Goal: Information Seeking & Learning: Check status

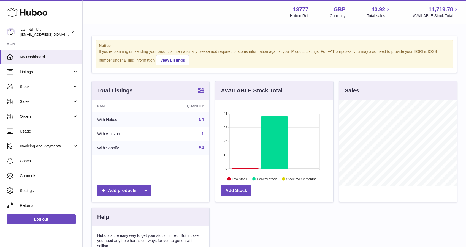
scroll to position [86, 118]
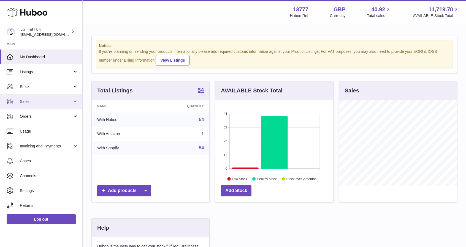
click at [69, 103] on span "Sales" at bounding box center [46, 101] width 53 height 5
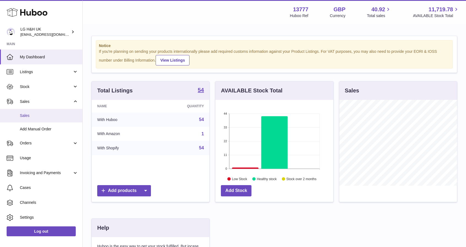
click at [34, 117] on span "Sales" at bounding box center [49, 115] width 58 height 5
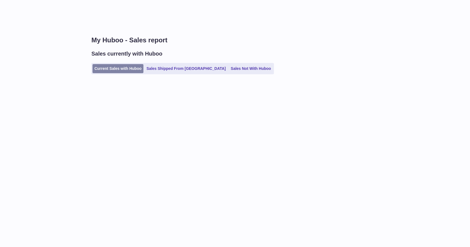
click at [103, 68] on link "Current Sales with Huboo" at bounding box center [118, 68] width 51 height 9
